Goal: Task Accomplishment & Management: Complete application form

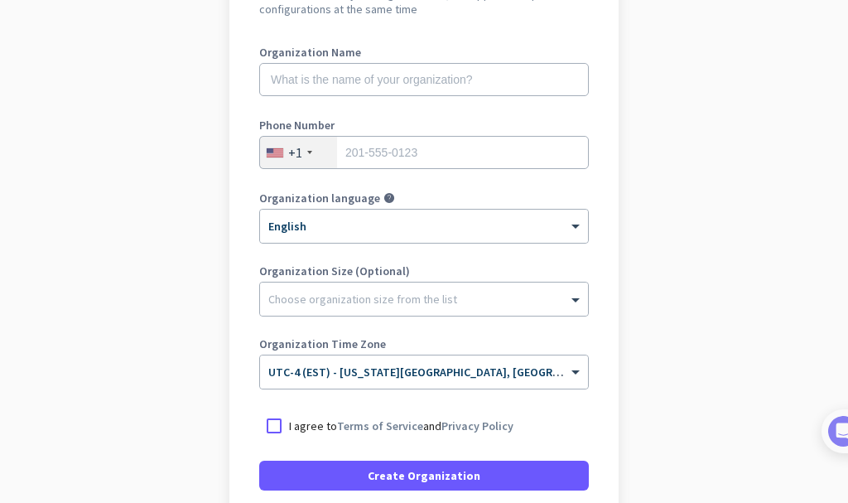
scroll to position [166, 0]
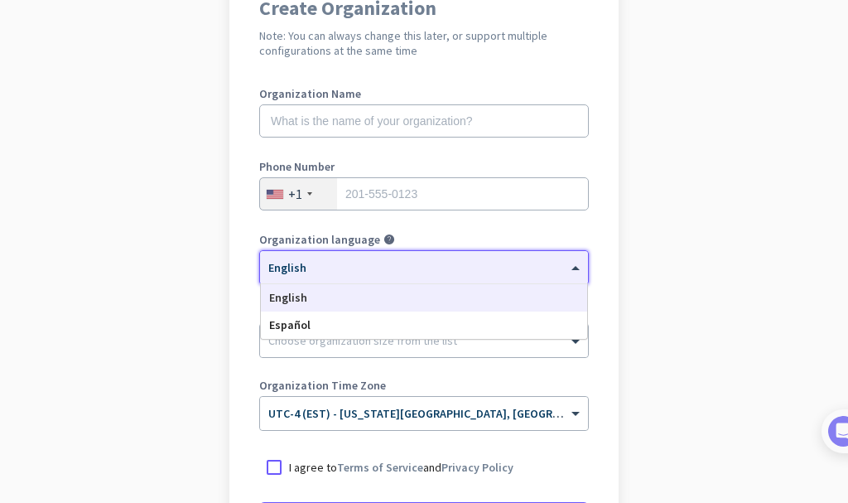
click at [405, 273] on div "× English" at bounding box center [413, 268] width 307 height 14
click at [366, 298] on div "English" at bounding box center [424, 297] width 326 height 27
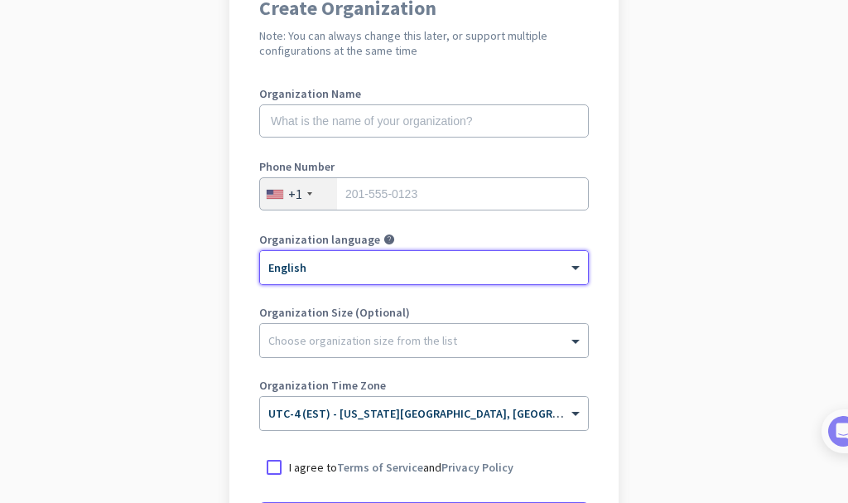
scroll to position [248, 0]
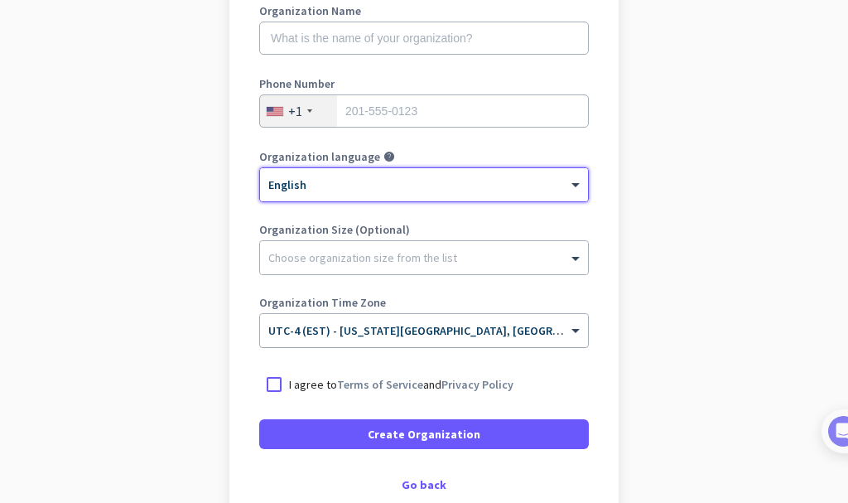
click at [363, 329] on input "text" at bounding box center [407, 325] width 278 height 12
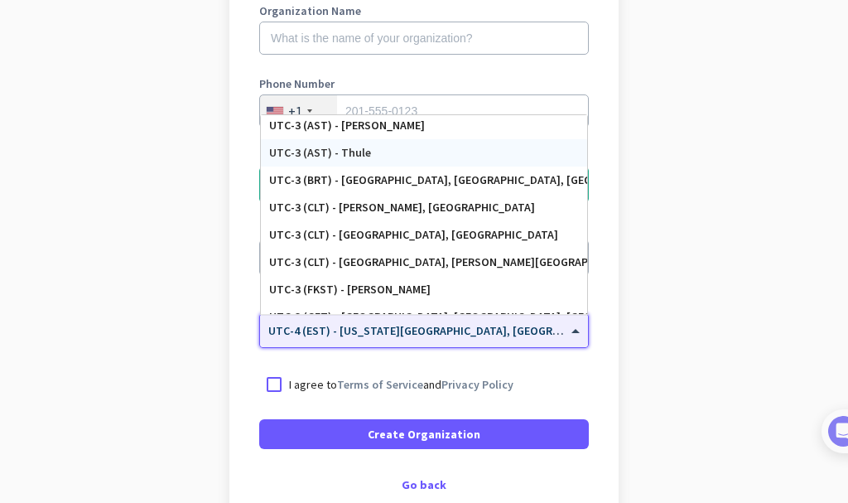
scroll to position [2079, 0]
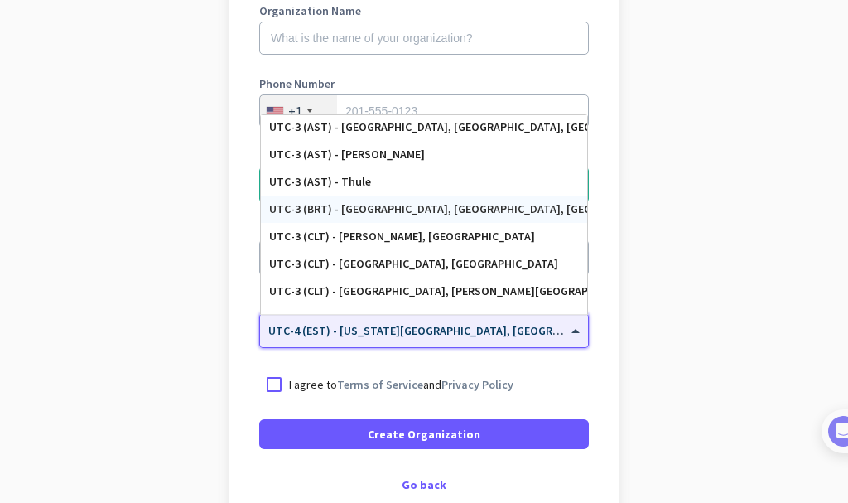
click at [398, 215] on div "UTC-3 (BRT) - [GEOGRAPHIC_DATA], [GEOGRAPHIC_DATA], [GEOGRAPHIC_DATA], [GEOGRAP…" at bounding box center [424, 209] width 310 height 14
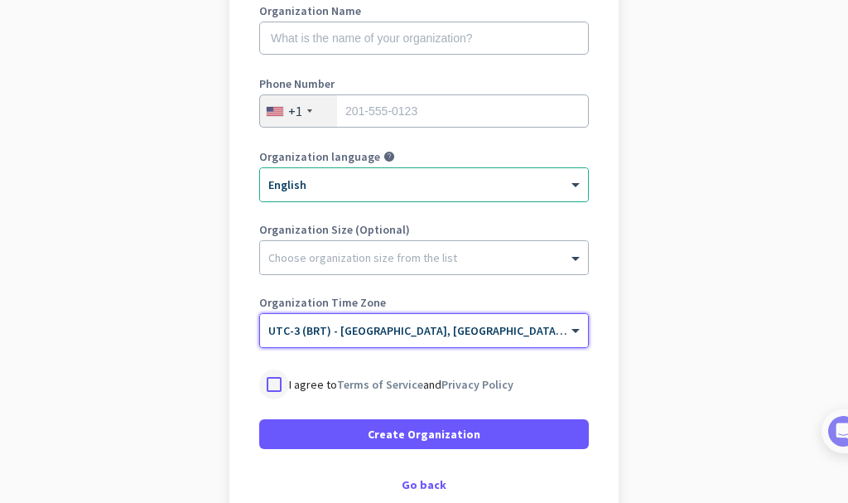
click at [267, 379] on div at bounding box center [274, 384] width 30 height 30
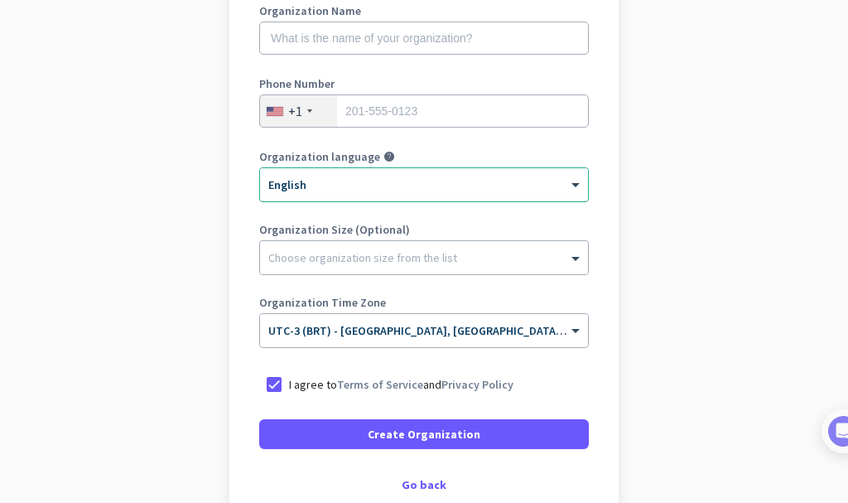
click at [460, 454] on div "Create Organization Note: You can always change this later, or support multiple…" at bounding box center [423, 203] width 389 height 634
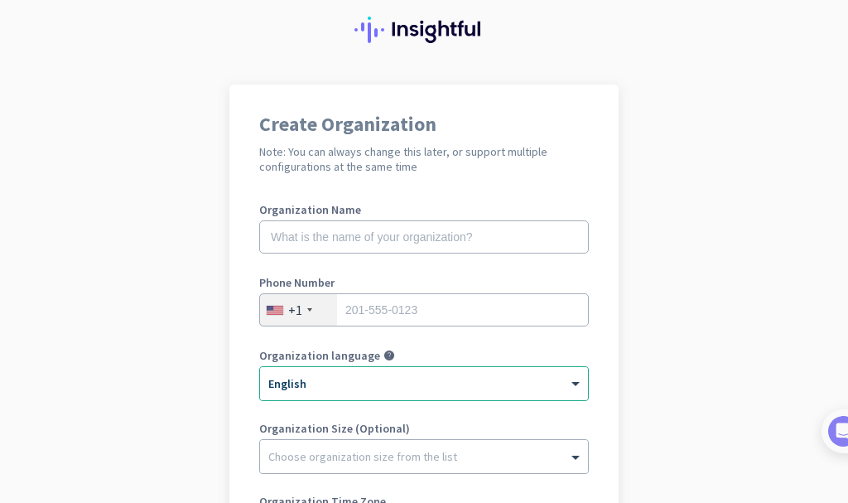
scroll to position [0, 0]
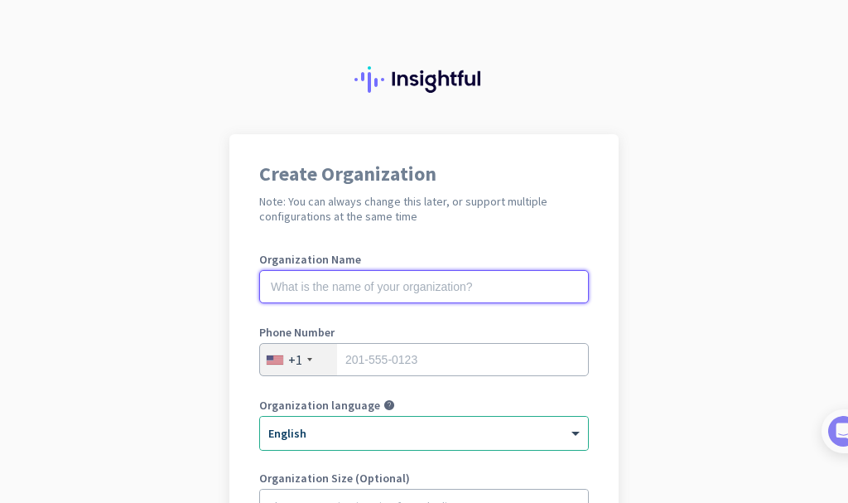
click at [363, 279] on input "text" at bounding box center [424, 286] width 330 height 33
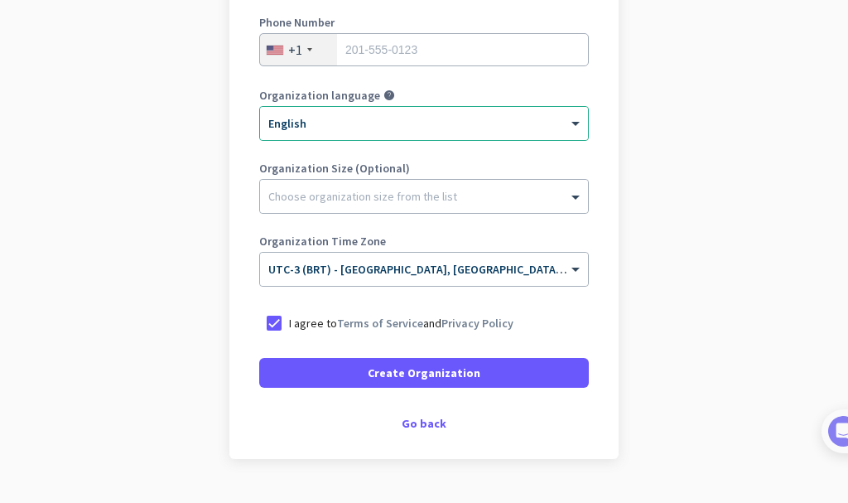
scroll to position [349, 0]
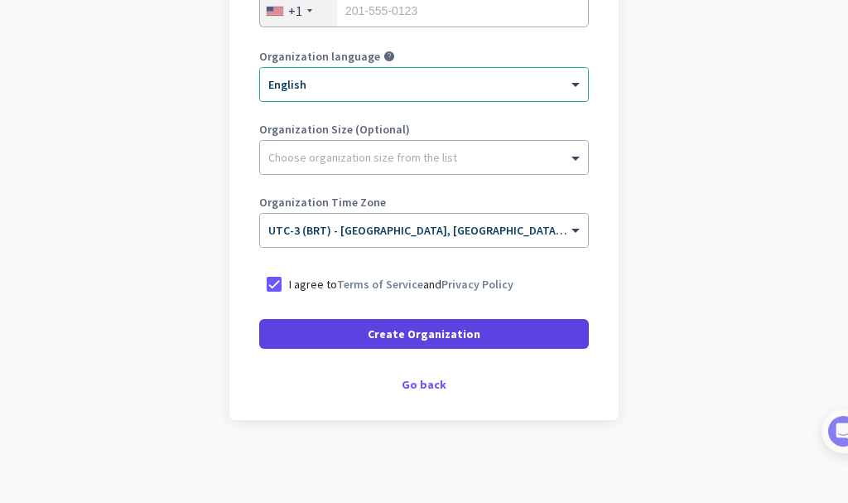
type input "UFBA"
click at [373, 332] on span "Create Organization" at bounding box center [424, 334] width 113 height 17
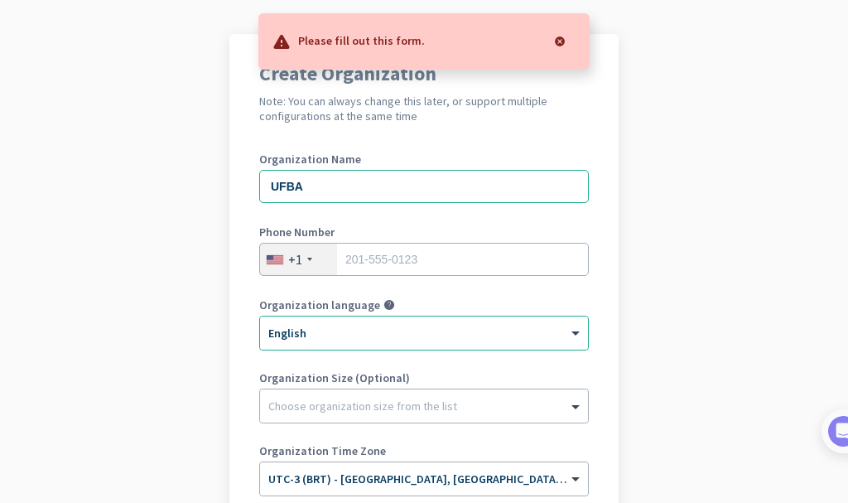
scroll to position [183, 0]
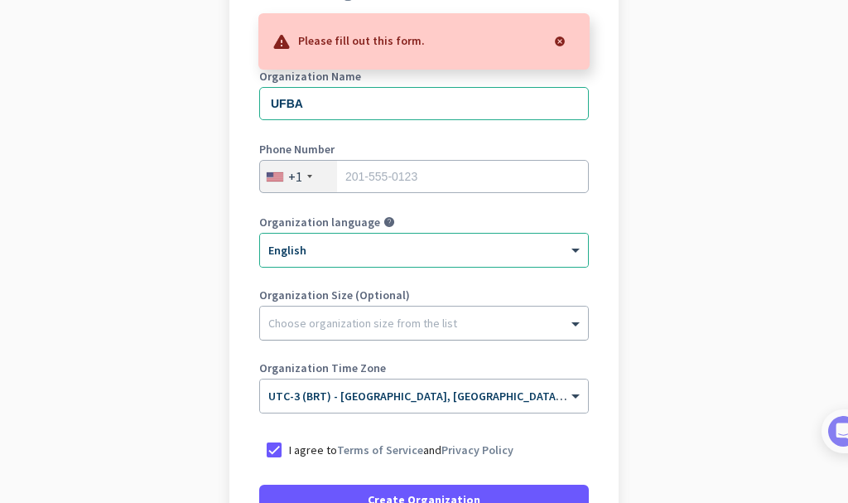
click at [396, 321] on div at bounding box center [424, 319] width 328 height 17
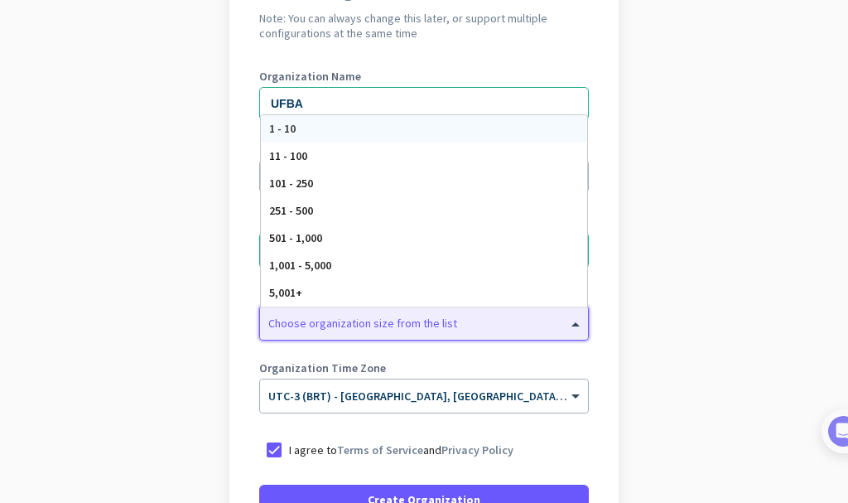
click at [396, 321] on div at bounding box center [424, 319] width 328 height 17
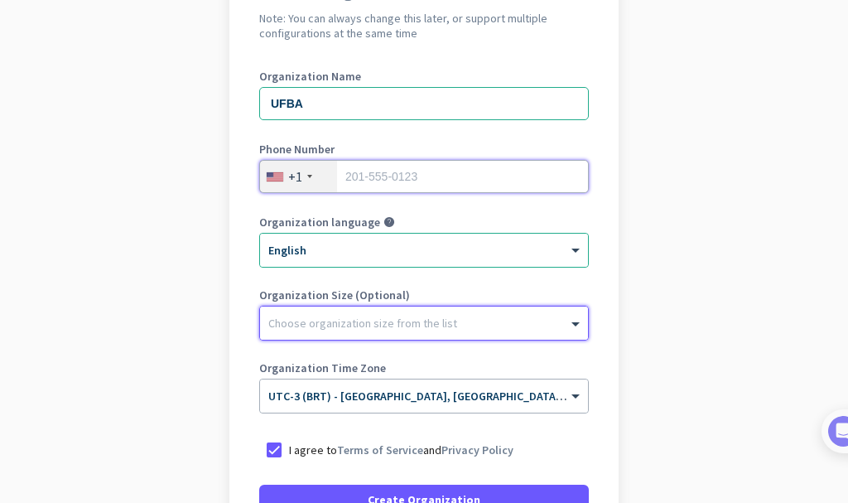
click at [372, 174] on input "tel" at bounding box center [424, 176] width 330 height 33
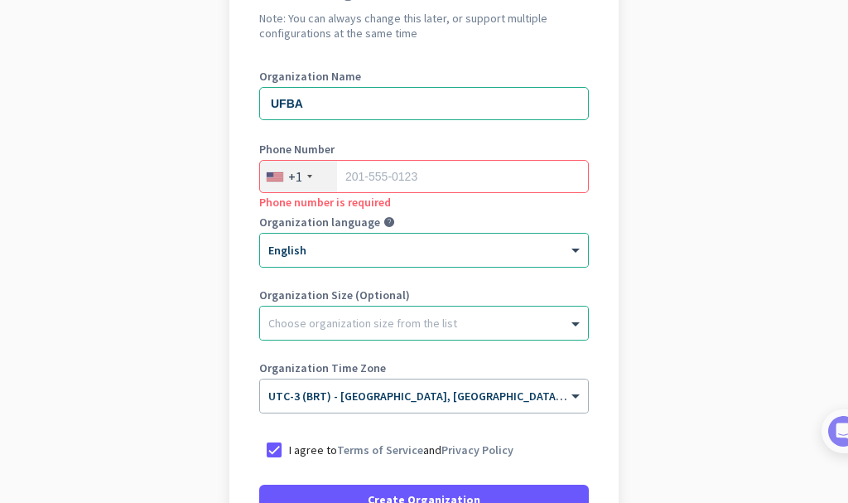
click at [301, 169] on div "+1" at bounding box center [298, 176] width 77 height 31
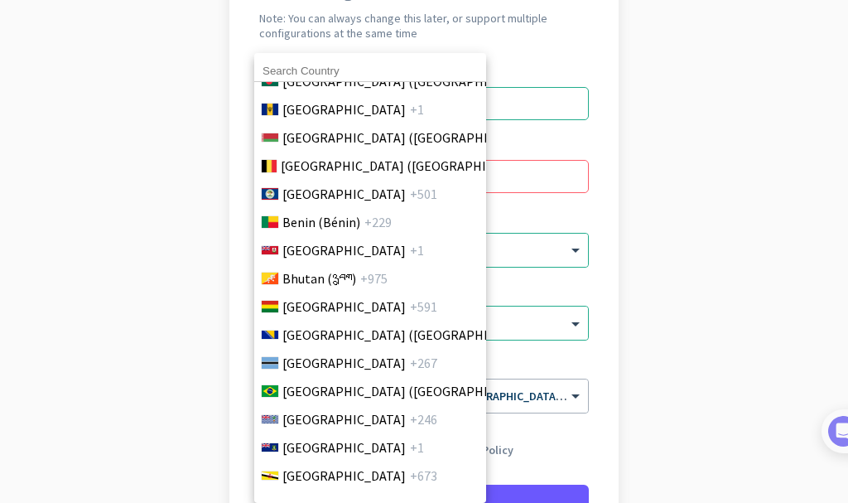
scroll to position [745, 0]
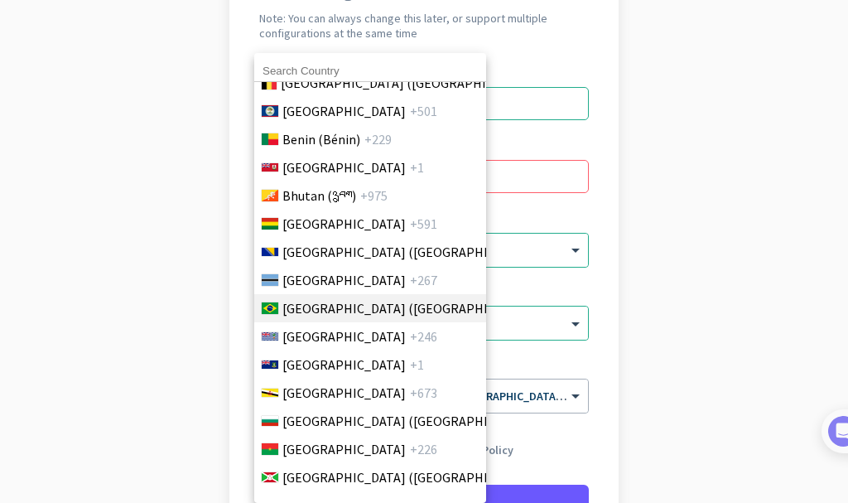
click at [317, 305] on span "[GEOGRAPHIC_DATA] ([GEOGRAPHIC_DATA])" at bounding box center [411, 308] width 258 height 20
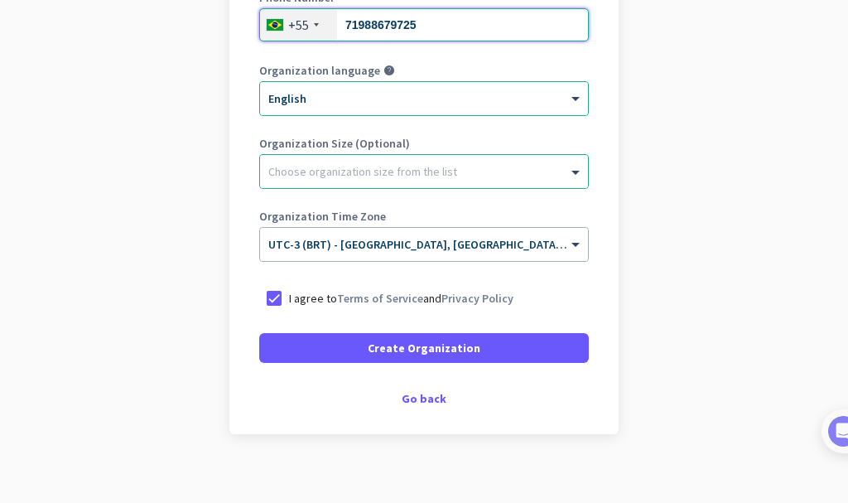
scroll to position [349, 0]
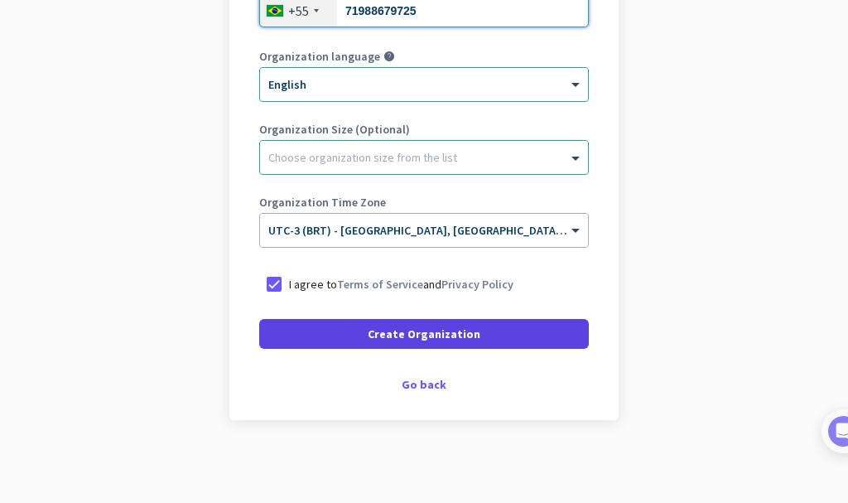
type input "71988679725"
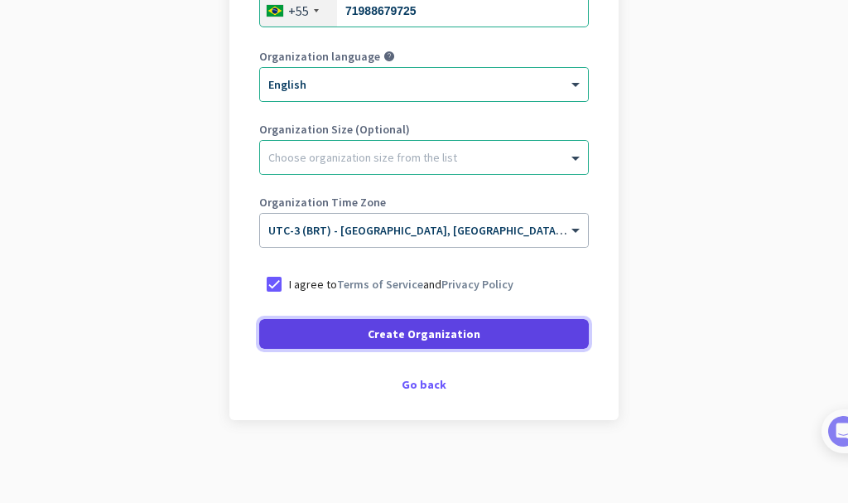
click at [408, 331] on span "Create Organization" at bounding box center [424, 334] width 113 height 17
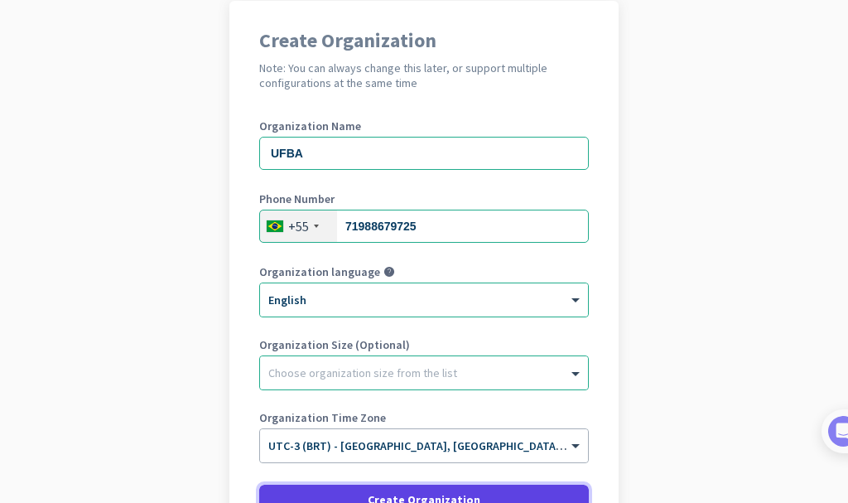
scroll to position [51, 0]
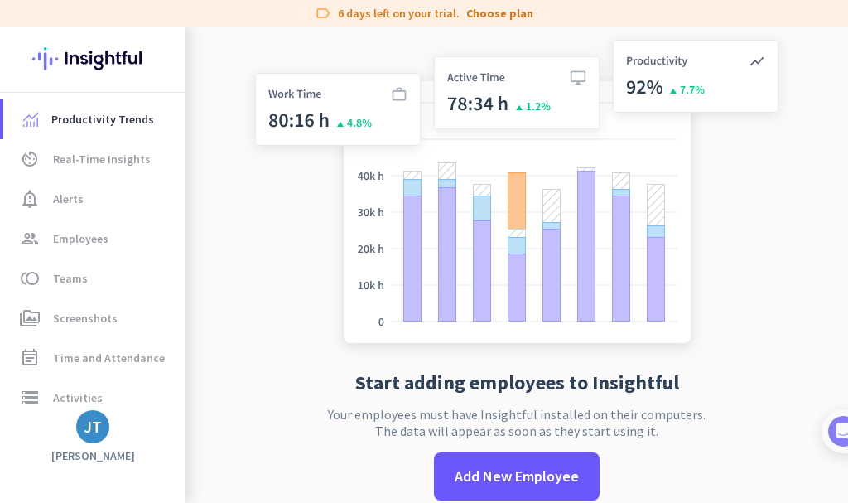
click at [117, 60] on img at bounding box center [92, 59] width 121 height 65
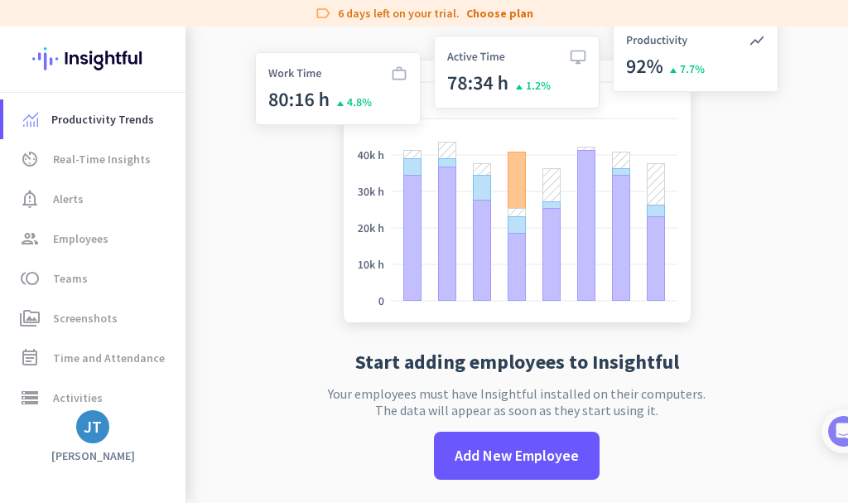
scroll to position [27, 0]
